Goal: Check status: Check status

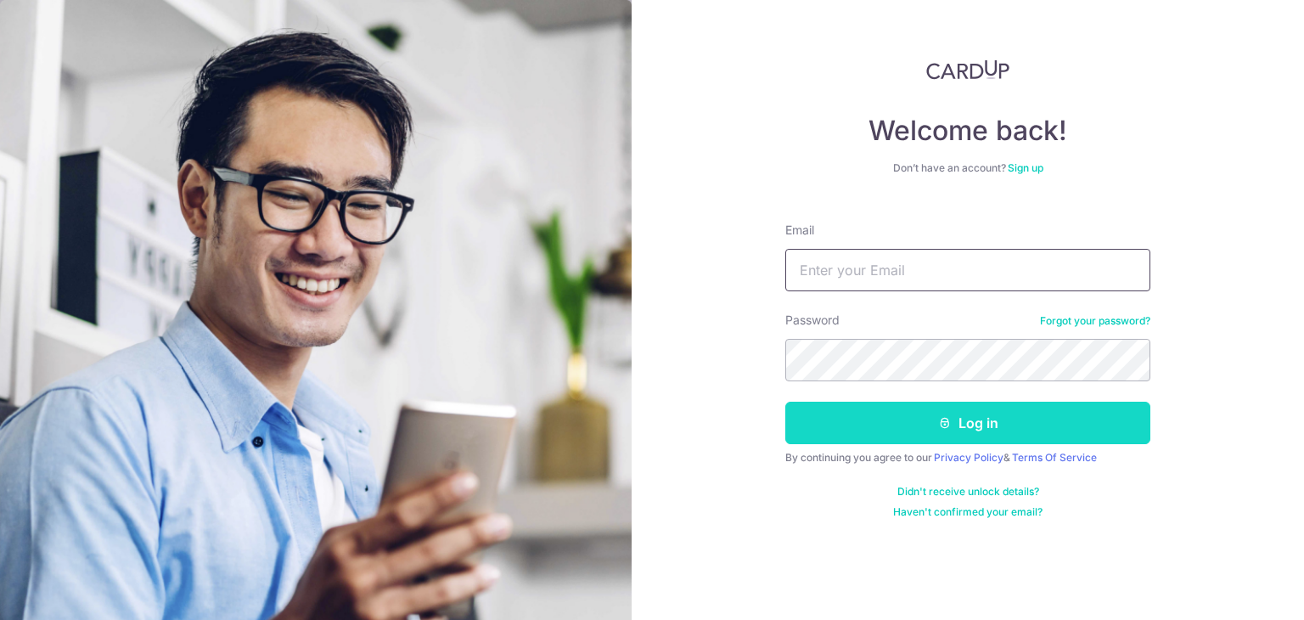
type input "[EMAIL_ADDRESS][DOMAIN_NAME]"
click at [924, 409] on button "Log in" at bounding box center [967, 422] width 365 height 42
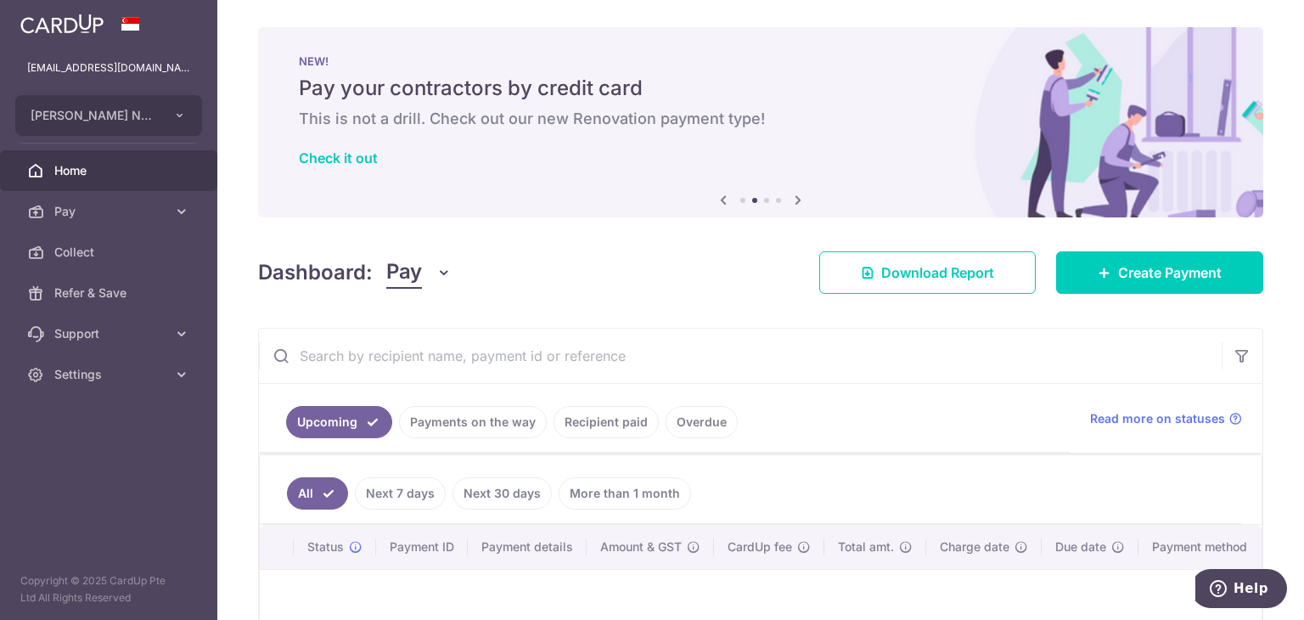
scroll to position [207, 0]
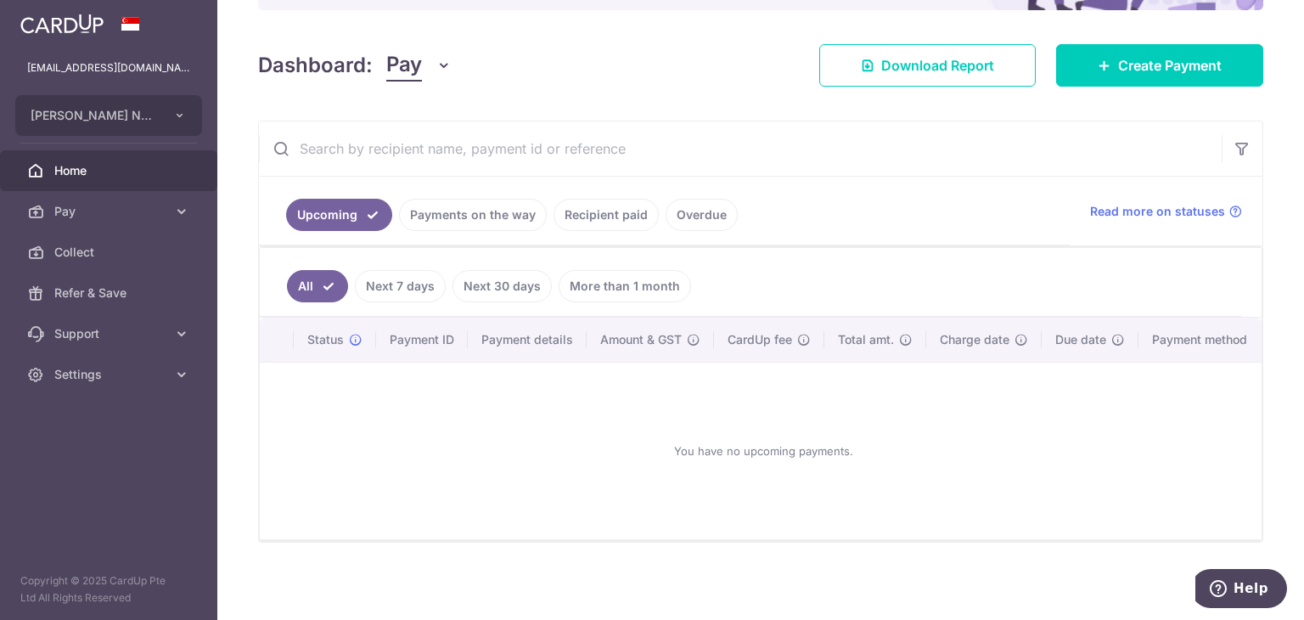
click at [507, 229] on link "Payments on the way" at bounding box center [473, 215] width 148 height 32
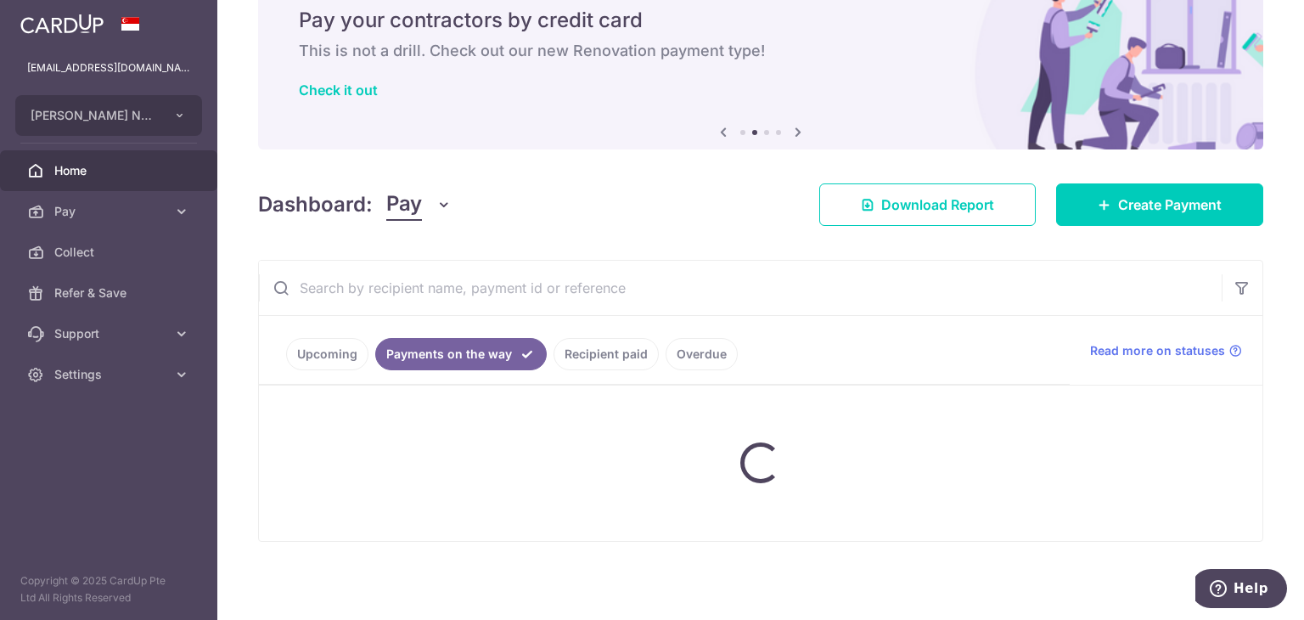
scroll to position [144, 0]
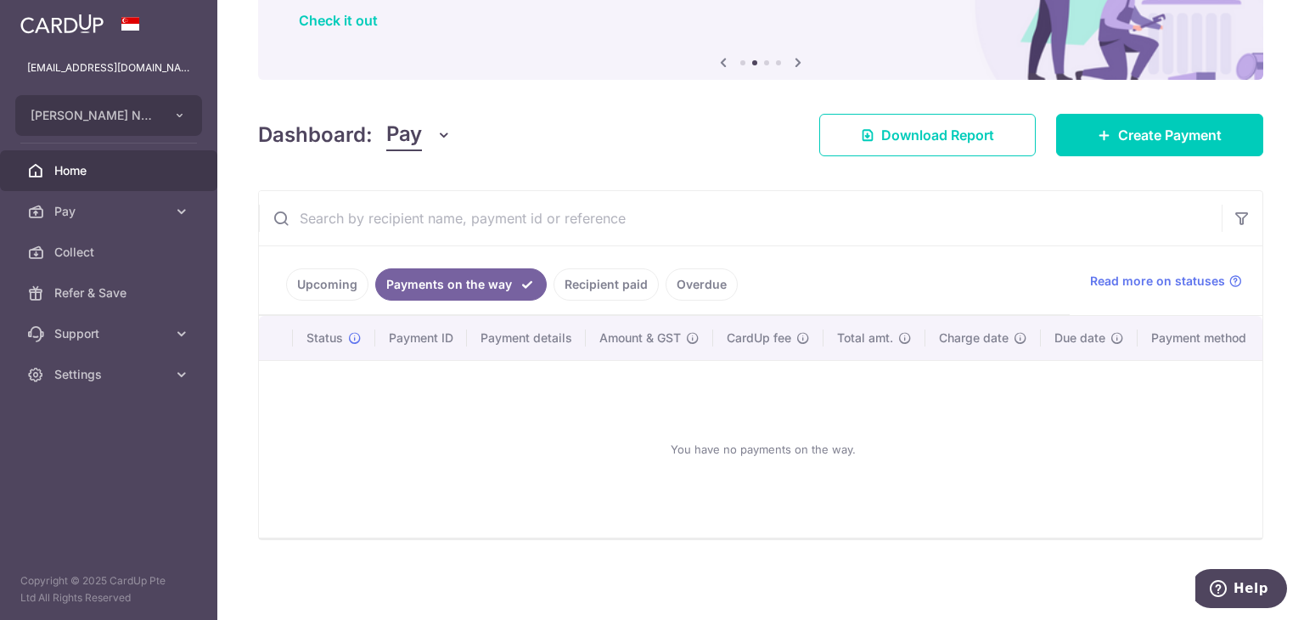
click at [622, 275] on link "Recipient paid" at bounding box center [605, 284] width 105 height 32
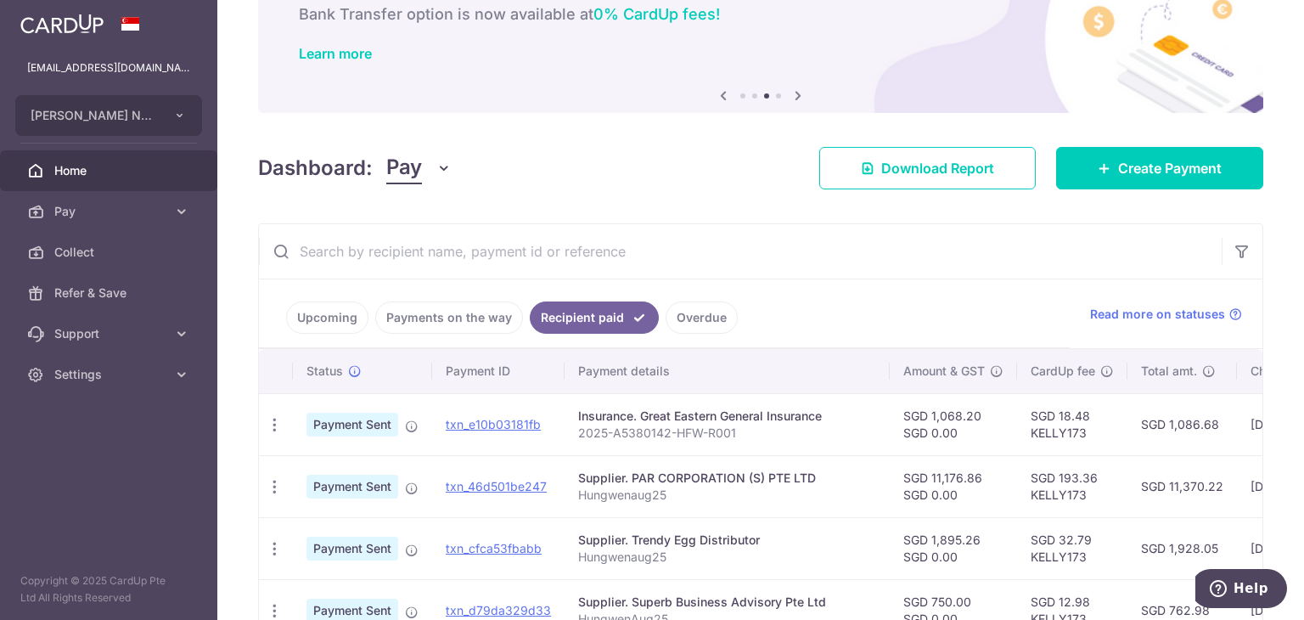
scroll to position [90, 0]
